Goal: Task Accomplishment & Management: Manage account settings

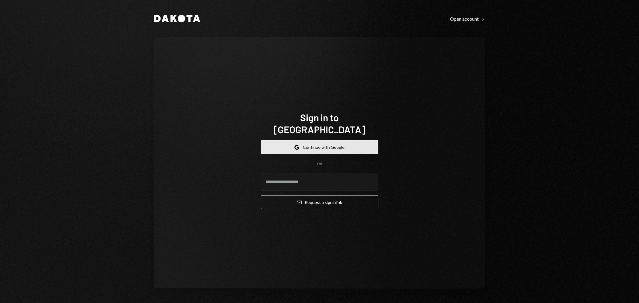
click at [338, 142] on button "Google Continue with Google" at bounding box center [319, 147] width 117 height 14
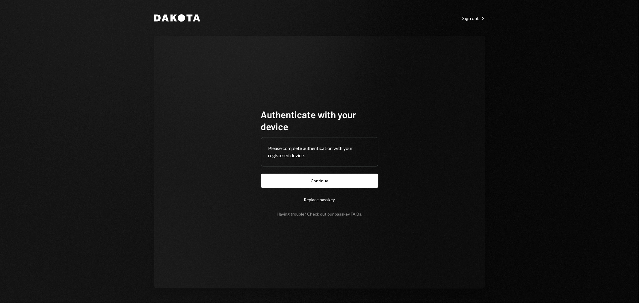
click at [342, 178] on button "Continue" at bounding box center [319, 181] width 117 height 14
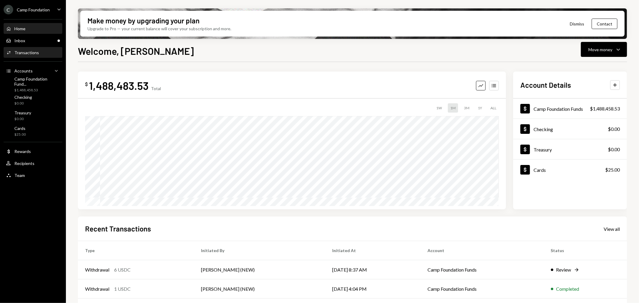
click at [37, 47] on link "Activities Transactions" at bounding box center [33, 52] width 59 height 11
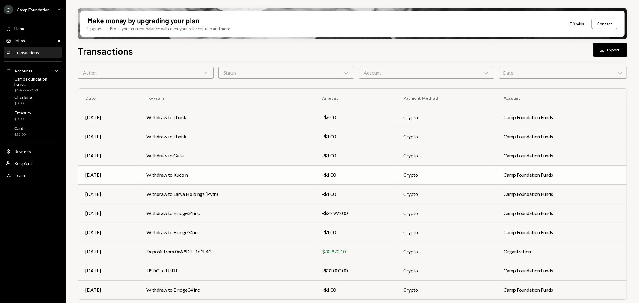
scroll to position [38, 0]
